Goal: Information Seeking & Learning: Find specific fact

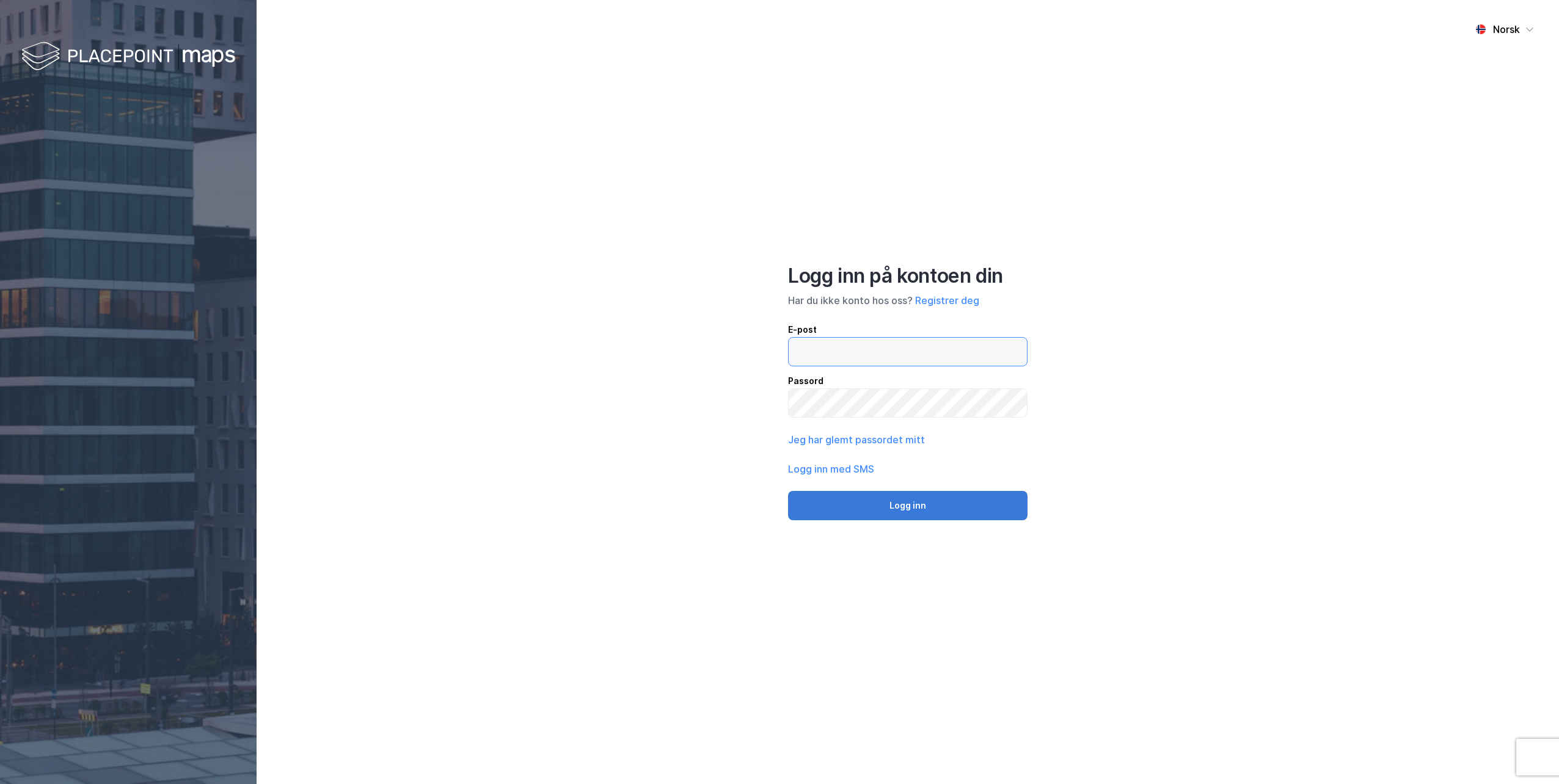
type input "[EMAIL_ADDRESS][DOMAIN_NAME]"
click at [910, 505] on button "Logg inn" at bounding box center [908, 506] width 239 height 30
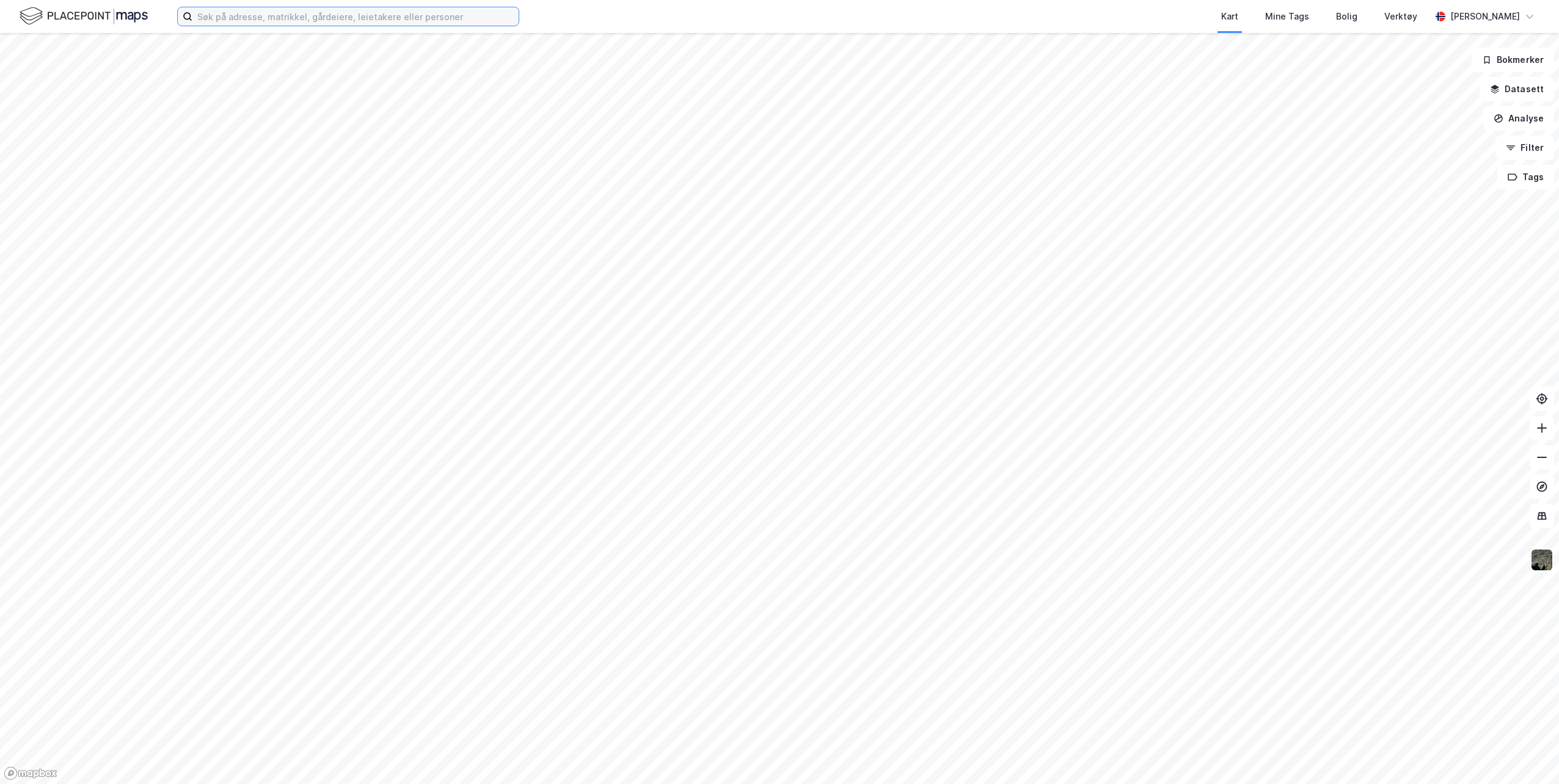
click at [255, 15] on input at bounding box center [355, 16] width 326 height 19
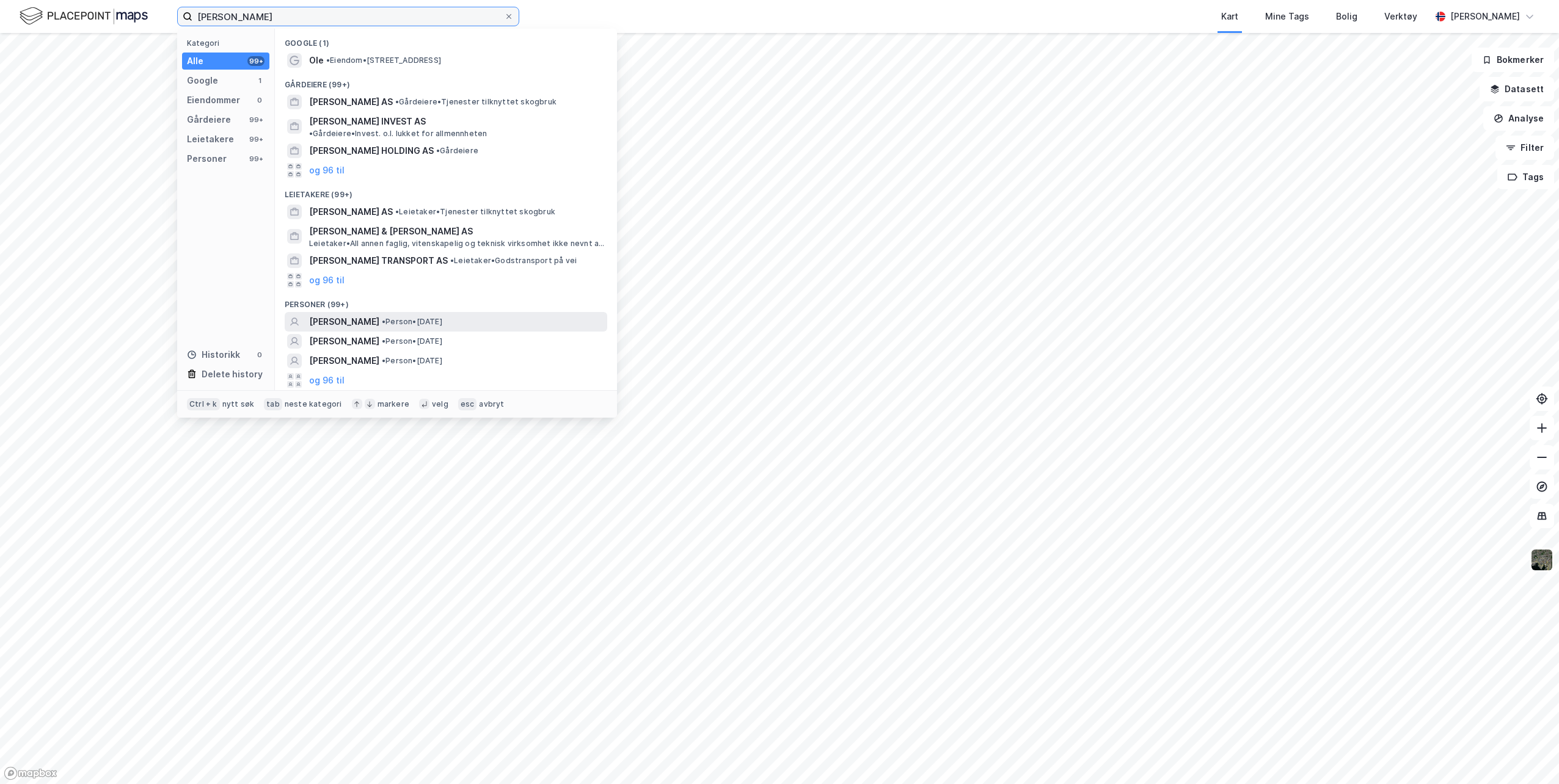
type input "[PERSON_NAME]"
click at [442, 317] on span "• Person • [DATE]" at bounding box center [412, 321] width 60 height 10
